Goal: Task Accomplishment & Management: Manage account settings

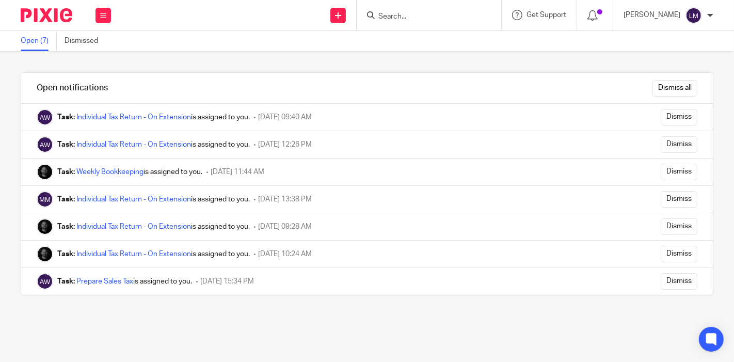
click at [33, 47] on link "Open (7)" at bounding box center [39, 41] width 36 height 20
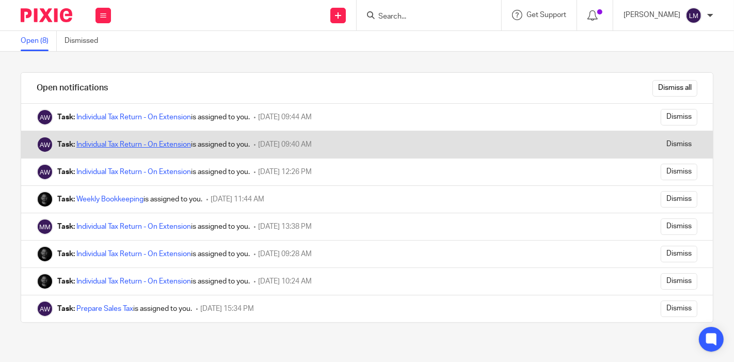
click at [157, 143] on link "Individual Tax Return - On Extension" at bounding box center [133, 144] width 115 height 7
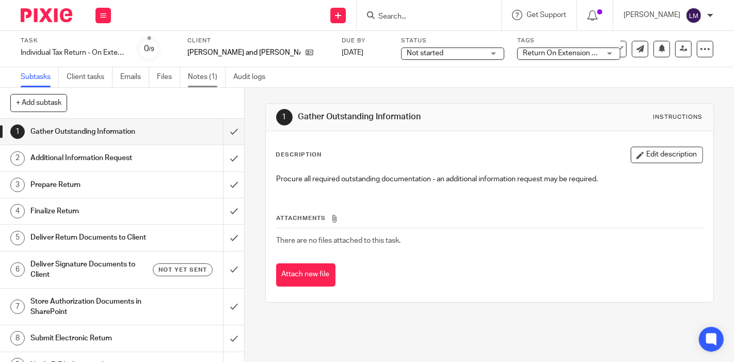
click at [193, 76] on link "Notes (1)" at bounding box center [207, 77] width 38 height 20
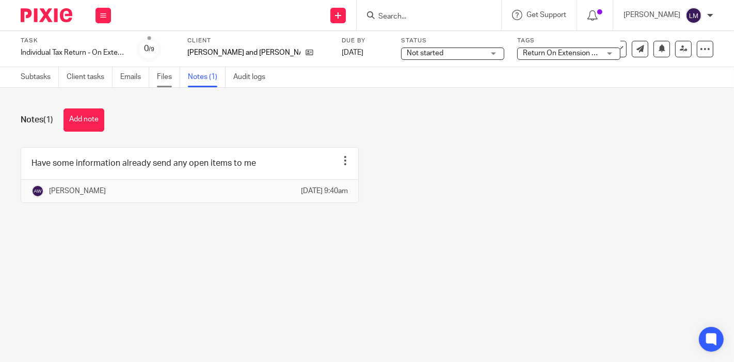
click at [162, 82] on link "Files" at bounding box center [168, 77] width 23 height 20
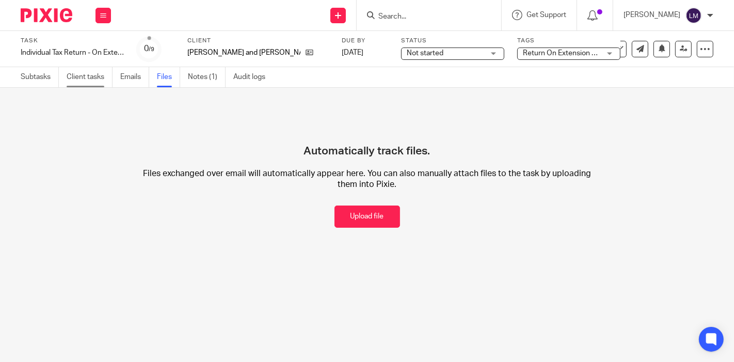
click at [71, 78] on link "Client tasks" at bounding box center [90, 77] width 46 height 20
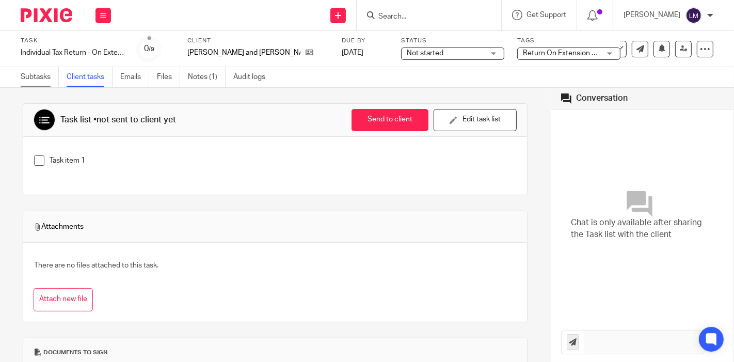
click at [25, 71] on link "Subtasks" at bounding box center [40, 77] width 38 height 20
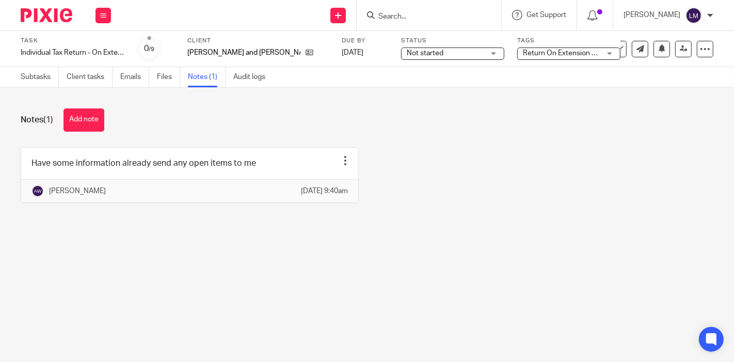
click at [38, 77] on link "Subtasks" at bounding box center [40, 77] width 38 height 20
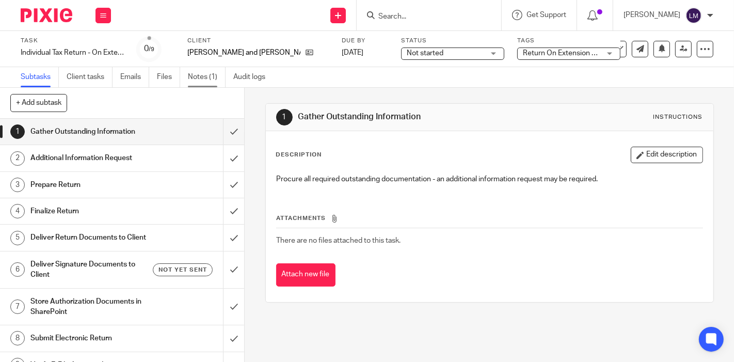
click at [196, 80] on link "Notes (1)" at bounding box center [207, 77] width 38 height 20
